Goal: Task Accomplishment & Management: Manage account settings

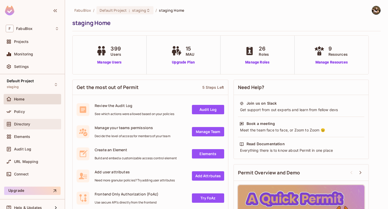
click at [35, 126] on div "Directory" at bounding box center [36, 124] width 45 height 4
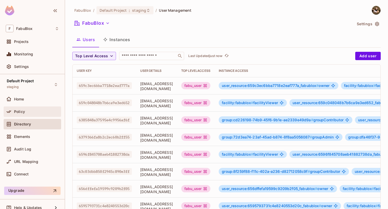
click at [29, 113] on div "Policy" at bounding box center [36, 112] width 45 height 4
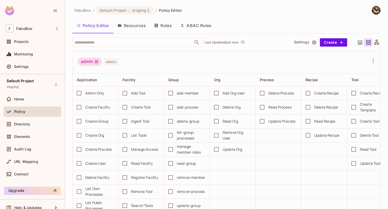
click at [195, 21] on button "ABAC Rules" at bounding box center [196, 25] width 40 height 13
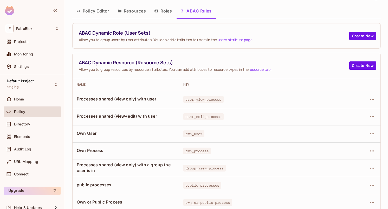
scroll to position [34, 0]
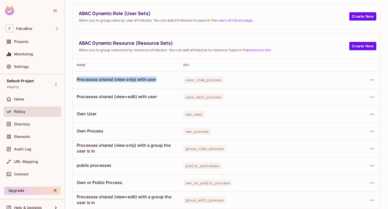
drag, startPoint x: 161, startPoint y: 83, endPoint x: 76, endPoint y: 82, distance: 84.3
click at [76, 82] on td "Processes shared (view only) with user" at bounding box center [126, 79] width 107 height 17
click at [111, 81] on span "Processes shared (view only) with user" at bounding box center [126, 79] width 98 height 6
drag, startPoint x: 75, startPoint y: 80, endPoint x: 158, endPoint y: 80, distance: 83.0
click at [158, 80] on td "Processes shared (view only) with user" at bounding box center [126, 79] width 107 height 17
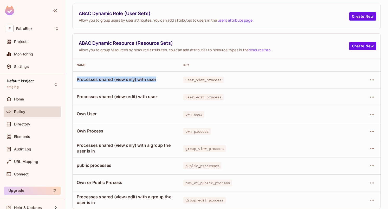
click at [158, 80] on span "Processes shared (view only) with user" at bounding box center [126, 79] width 98 height 6
drag, startPoint x: 158, startPoint y: 80, endPoint x: 77, endPoint y: 82, distance: 80.7
click at [77, 82] on span "Processes shared (view only) with user" at bounding box center [126, 79] width 98 height 6
click at [369, 77] on icon "button" at bounding box center [372, 80] width 6 height 6
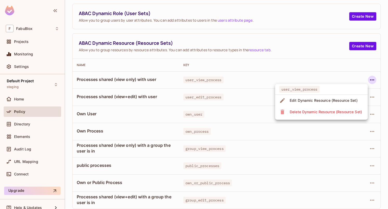
click at [349, 102] on div "Edit Dynamic Resource (Resource Set)" at bounding box center [324, 100] width 68 height 5
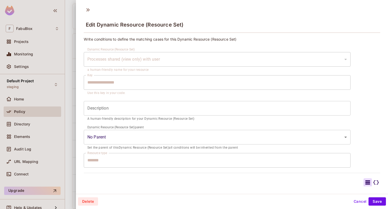
type input "********"
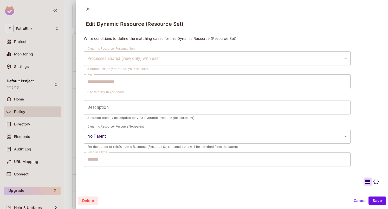
scroll to position [54, 0]
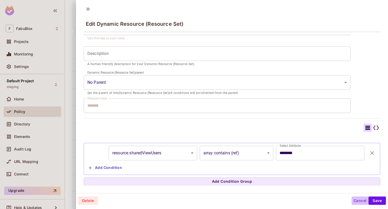
click at [356, 200] on button "Cancel" at bounding box center [360, 200] width 17 height 8
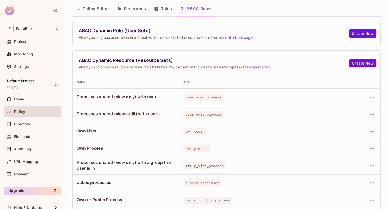
scroll to position [34, 0]
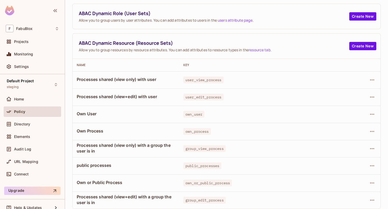
drag, startPoint x: 78, startPoint y: 79, endPoint x: 155, endPoint y: 75, distance: 77.9
click at [155, 75] on td "Processes shared (view only) with user" at bounding box center [126, 79] width 107 height 17
drag, startPoint x: 166, startPoint y: 96, endPoint x: 78, endPoint y: 96, distance: 88.4
click at [78, 96] on span "Processes shared (view+edit) with user" at bounding box center [126, 97] width 98 height 6
drag, startPoint x: 99, startPoint y: 150, endPoint x: 79, endPoint y: 145, distance: 20.1
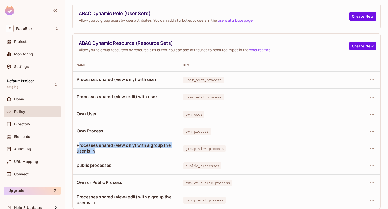
click at [79, 145] on span "Processes shared (view only) with a group the user is in" at bounding box center [126, 147] width 98 height 11
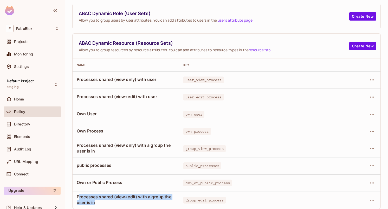
drag, startPoint x: 149, startPoint y: 204, endPoint x: 78, endPoint y: 198, distance: 71.3
click at [78, 198] on span "Processes shared (view+edit) with a group the user is in" at bounding box center [126, 199] width 98 height 11
